Goal: Ask a question

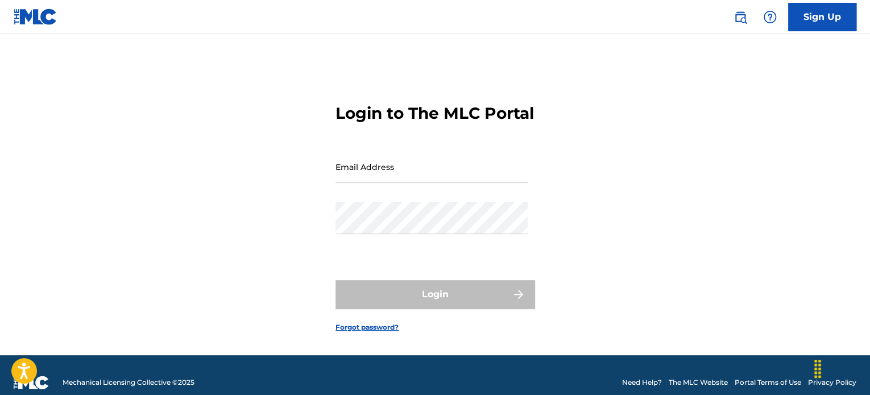
click at [369, 181] on input "Email Address" at bounding box center [431, 167] width 192 height 32
click at [726, 122] on div "Login to The MLC Portal Email Address [EMAIL_ADDRESS][DOMAIN_NAME] Password Log…" at bounding box center [435, 209] width 796 height 293
click at [481, 183] on input "[EMAIL_ADDRESS][DOMAIN_NAME]" at bounding box center [431, 167] width 192 height 32
type input "[EMAIL_ADDRESS][DOMAIN_NAME]"
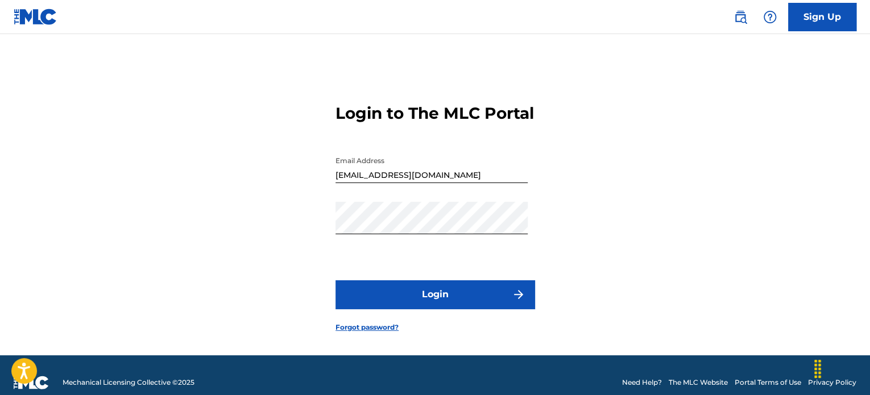
click at [437, 309] on button "Login" at bounding box center [434, 294] width 199 height 28
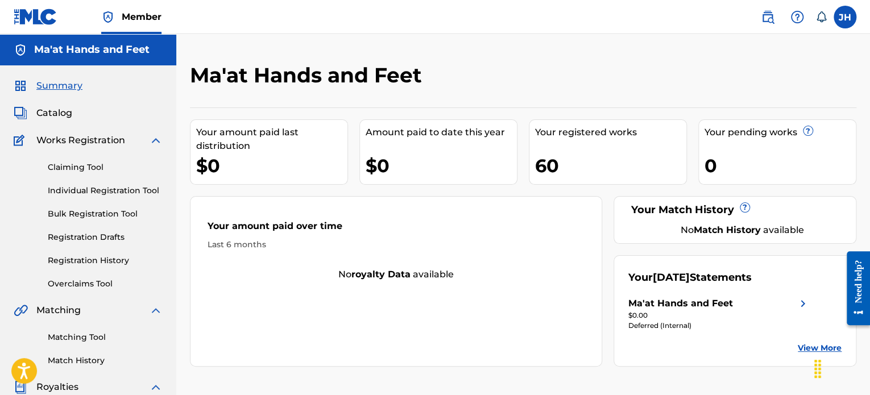
click at [52, 115] on span "Catalog" at bounding box center [54, 113] width 36 height 14
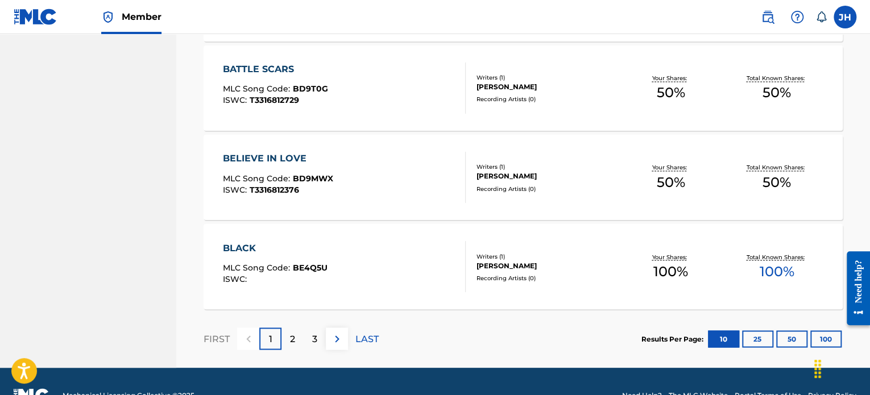
scroll to position [934, 0]
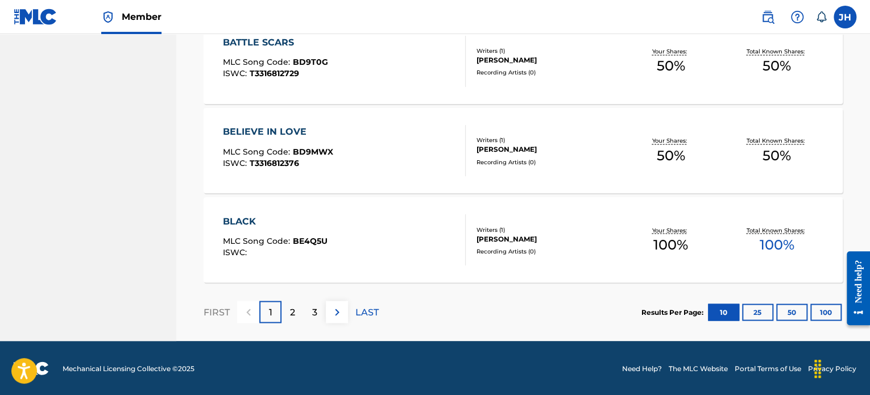
click at [300, 311] on div "2" at bounding box center [292, 312] width 22 height 22
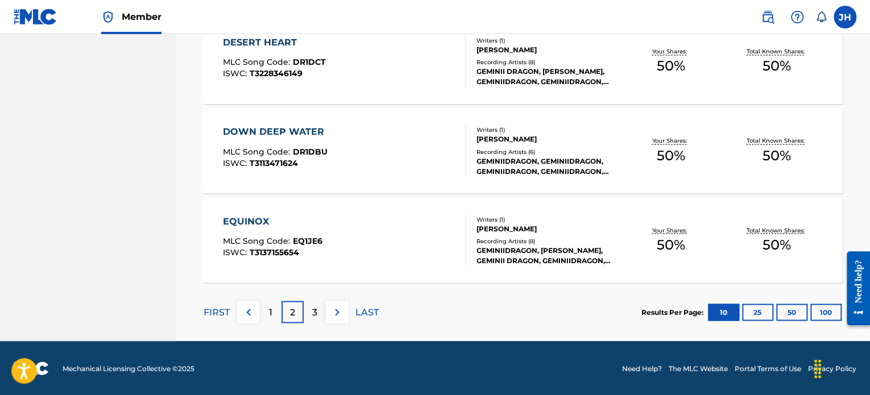
click at [312, 311] on p "3" at bounding box center [314, 312] width 5 height 14
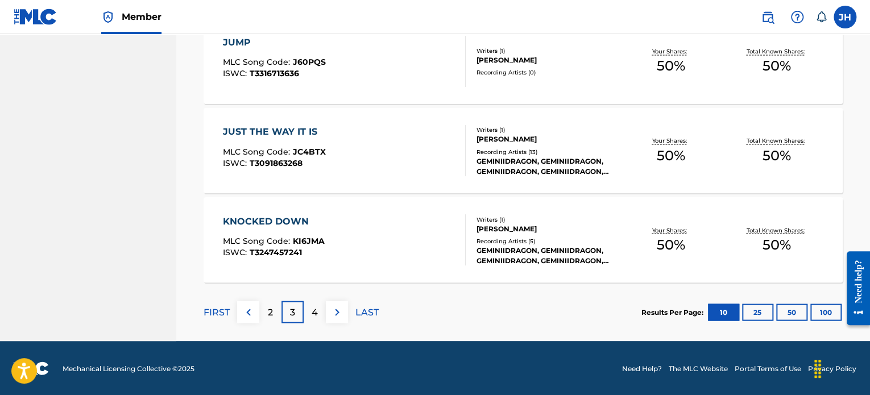
click at [311, 311] on p "4" at bounding box center [314, 312] width 6 height 14
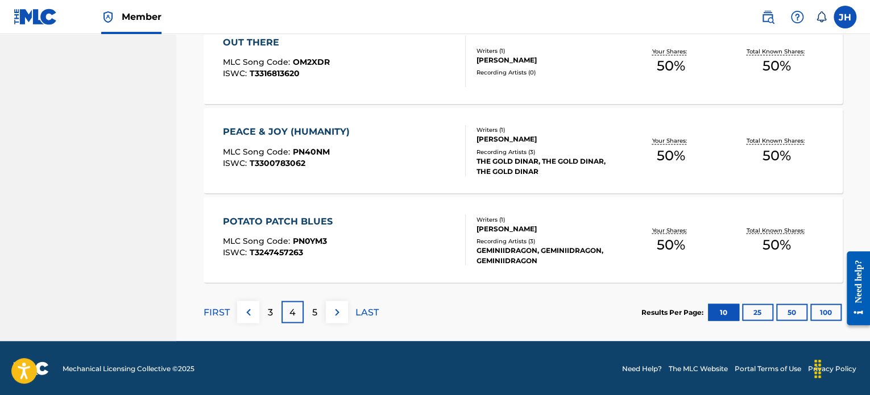
click at [312, 311] on p "5" at bounding box center [314, 312] width 5 height 14
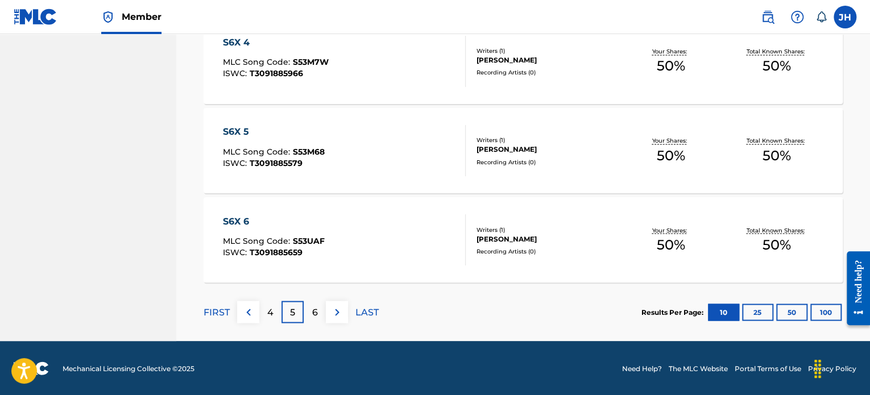
click at [316, 310] on p "6" at bounding box center [315, 312] width 6 height 14
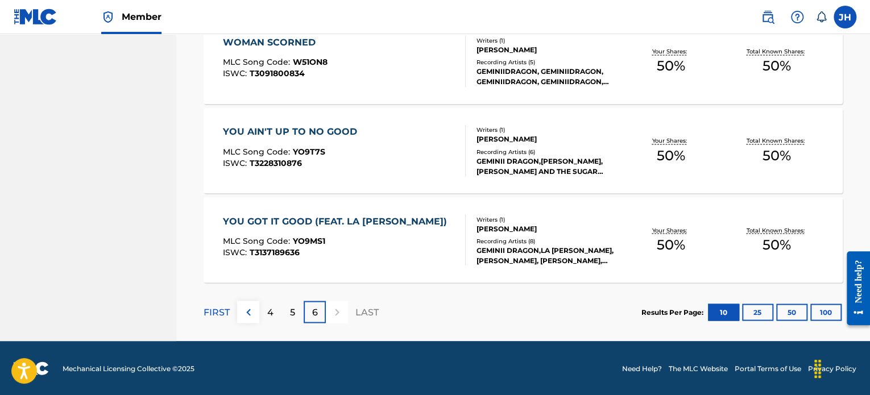
click at [316, 310] on p "6" at bounding box center [315, 312] width 6 height 14
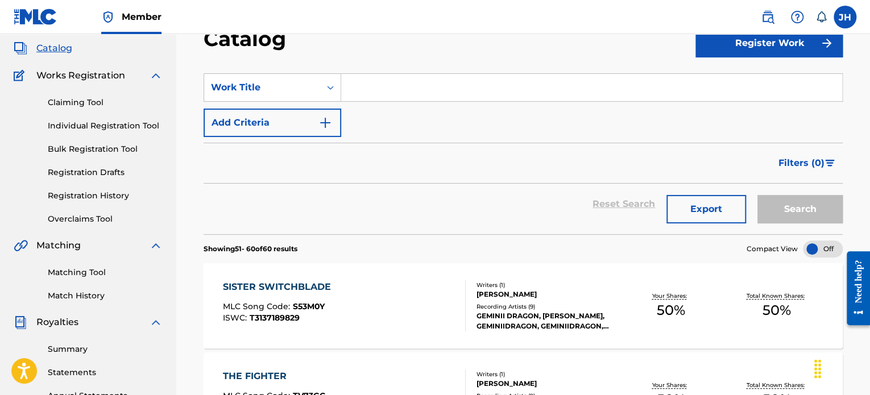
scroll to position [0, 0]
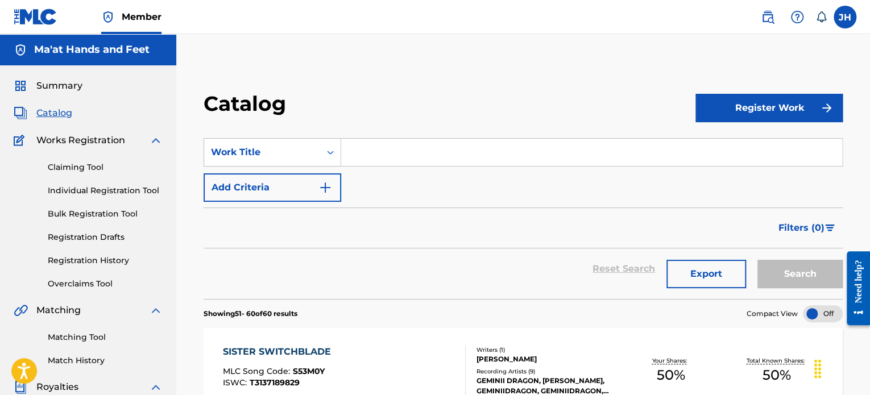
click at [155, 136] on img at bounding box center [156, 141] width 14 height 14
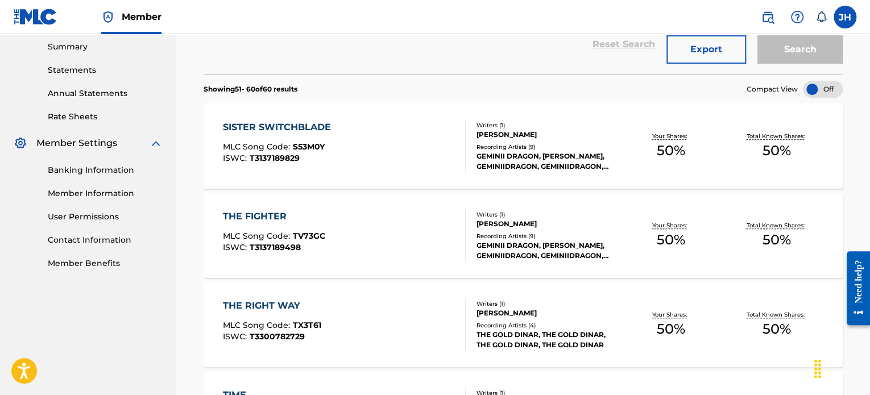
scroll to position [225, 0]
click at [152, 142] on img at bounding box center [156, 143] width 14 height 14
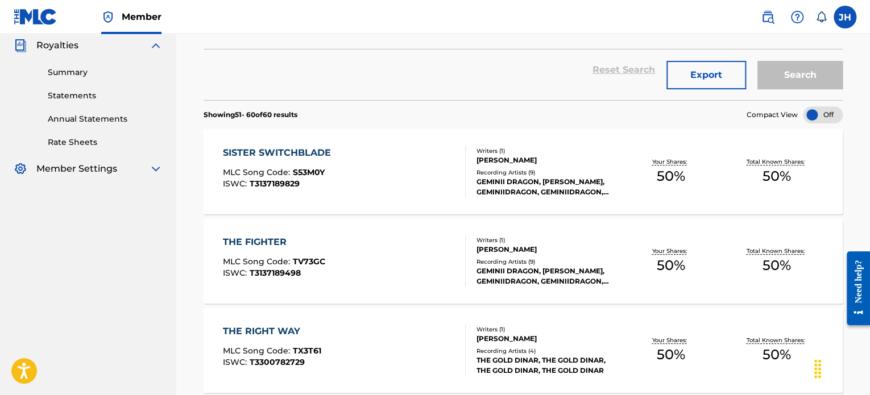
scroll to position [177, 0]
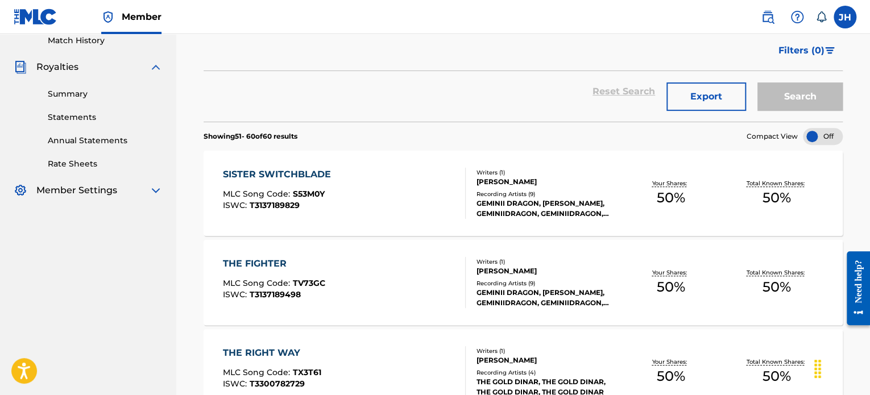
click at [792, 16] on img at bounding box center [797, 17] width 14 height 14
click at [793, 48] on link "Contact us" at bounding box center [797, 47] width 97 height 27
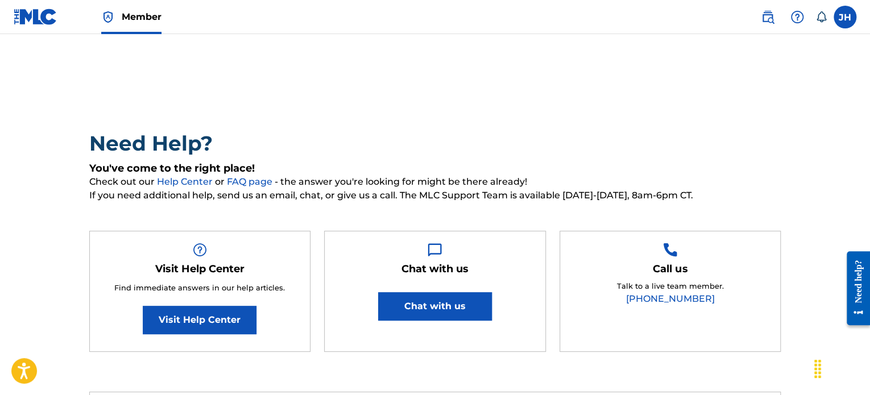
click at [430, 307] on button "Chat with us" at bounding box center [435, 306] width 114 height 28
click at [173, 325] on link "Visit Help Center" at bounding box center [200, 320] width 114 height 28
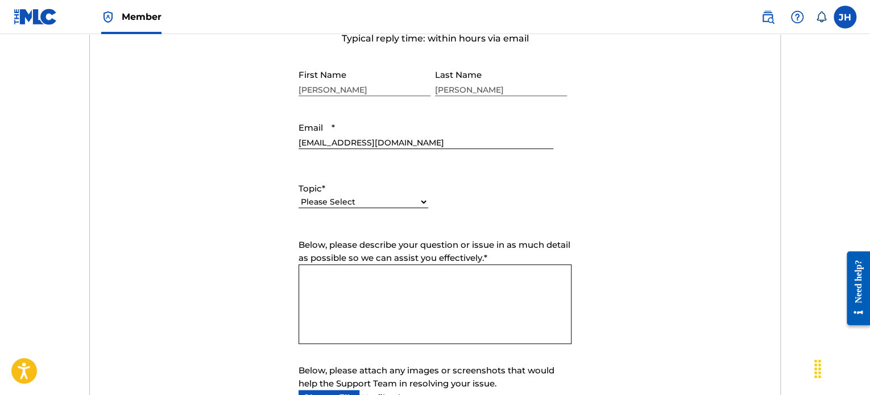
scroll to position [447, 0]
click at [421, 198] on select "Please Select I need help with my account I need help with managing my catalog …" at bounding box center [363, 203] width 130 height 12
select select "I need help with information about The MLC"
click at [298, 197] on select "Please Select I need help with my account I need help with managing my catalog …" at bounding box center [363, 203] width 130 height 12
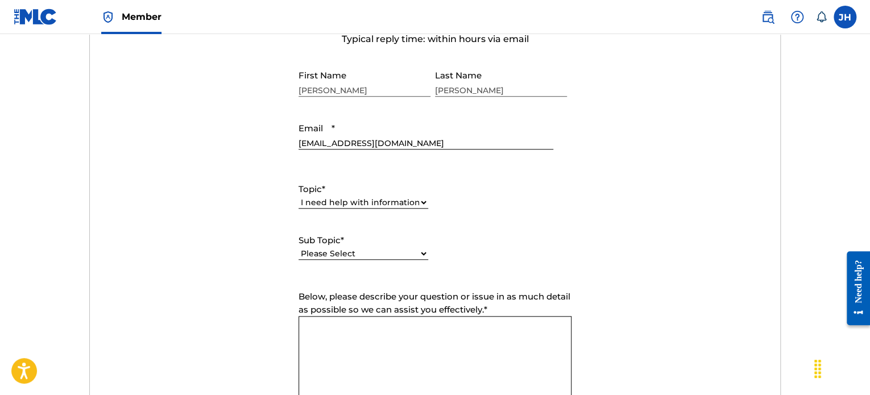
click at [362, 329] on textarea "Below, please describe your question or issue in as much detail as possible so …" at bounding box center [434, 356] width 273 height 80
click at [423, 254] on select "Please Select I have a question about The MLC and its operation Why do I need t…" at bounding box center [363, 254] width 130 height 12
select select "I have a question about The MLC and its operation"
click at [298, 248] on select "Please Select I have a question about The MLC and its operation Why do I need t…" at bounding box center [363, 254] width 130 height 12
click at [388, 337] on textarea "Below, please describe your question or issue in as much detail as possible so …" at bounding box center [434, 356] width 273 height 80
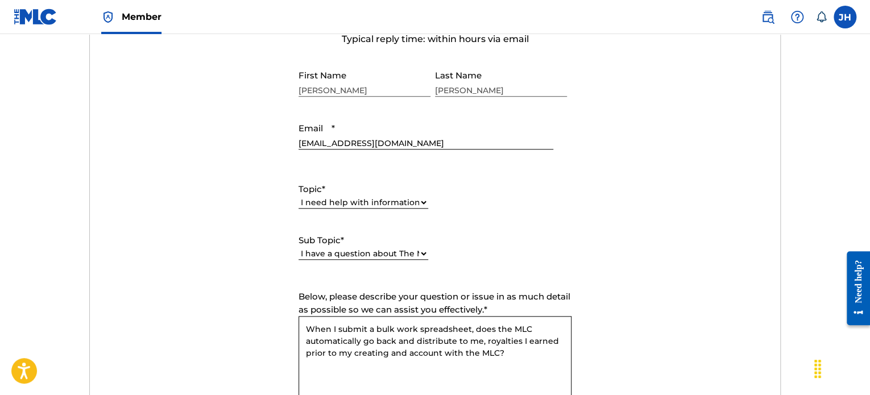
drag, startPoint x: 398, startPoint y: 339, endPoint x: 486, endPoint y: 305, distance: 93.9
click at [486, 305] on div "Below, please describe your question or issue in as much detail as possible so …" at bounding box center [434, 343] width 273 height 107
click at [400, 342] on textarea "When I submit a bulk work spreadsheet, does the MLC automatically go back and d…" at bounding box center [434, 356] width 273 height 80
click at [434, 354] on textarea "When I submit a bulk work spreadsheet, does the MLC automatically go back, rese…" at bounding box center [434, 356] width 273 height 80
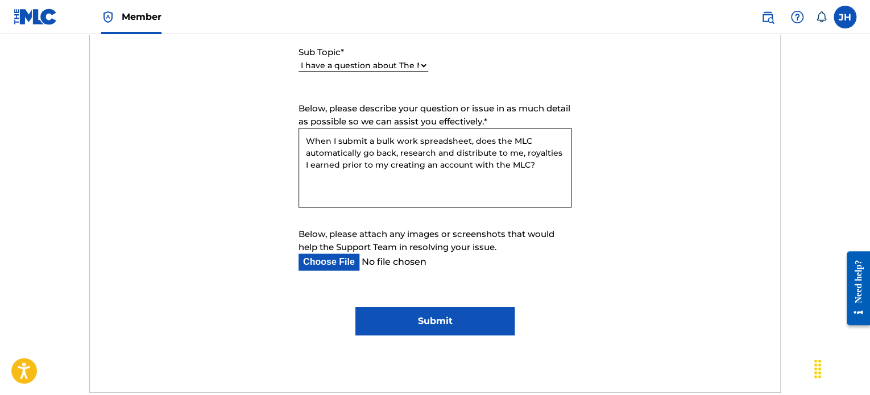
scroll to position [636, 0]
type textarea "When I submit a bulk work spreadsheet, does the MLC automatically go back, rese…"
click at [453, 321] on input "Submit" at bounding box center [434, 320] width 159 height 28
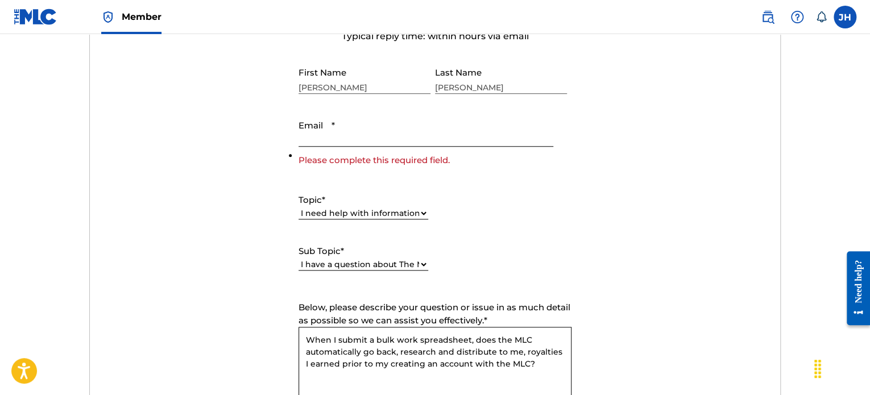
scroll to position [449, 0]
click at [364, 143] on input "Email *" at bounding box center [425, 131] width 255 height 32
type input "[EMAIL_ADDRESS][DOMAIN_NAME]"
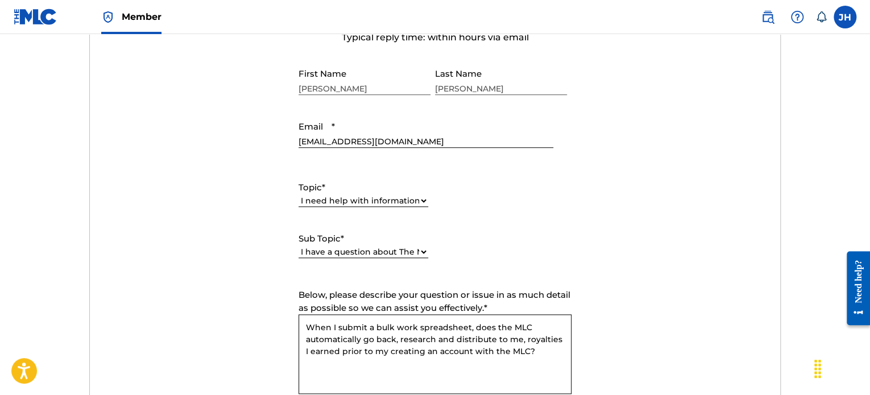
scroll to position [878, 0]
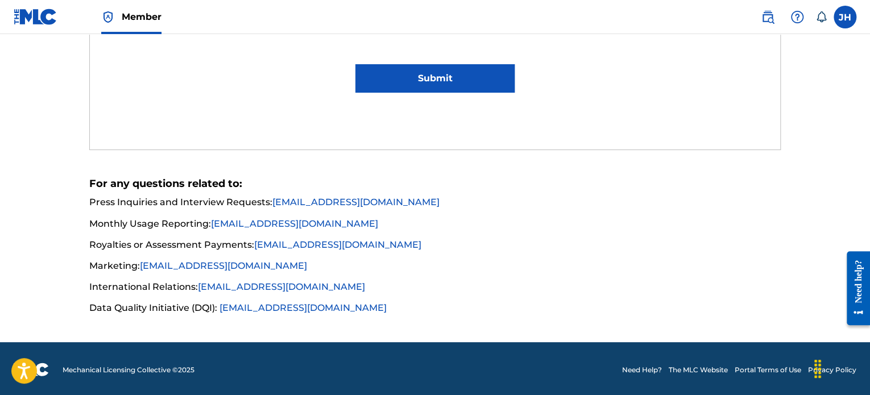
click at [459, 86] on input "Submit" at bounding box center [434, 78] width 159 height 28
